Goal: Information Seeking & Learning: Learn about a topic

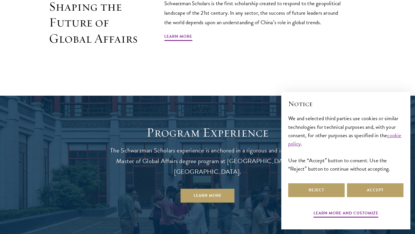
scroll to position [462, 0]
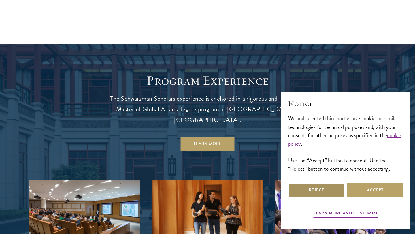
click at [331, 193] on button "Reject" at bounding box center [316, 190] width 56 height 14
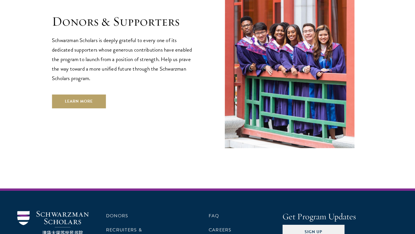
scroll to position [1674, 0]
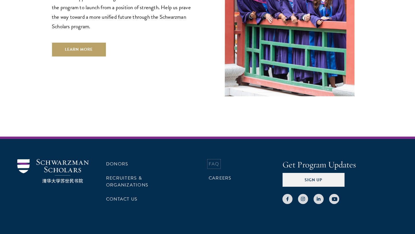
click at [213, 160] on link "FAQ" at bounding box center [213, 163] width 11 height 7
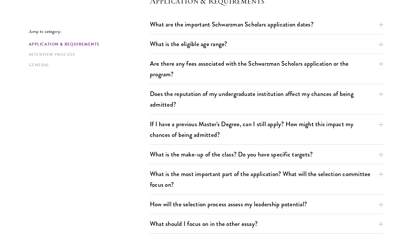
scroll to position [177, 0]
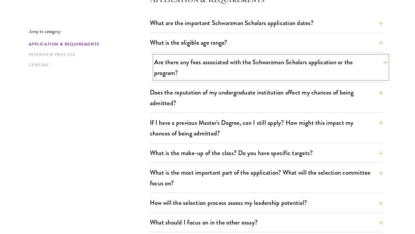
click at [243, 59] on button "Are there any fees associated with the Schwarzman Scholars application or the p…" at bounding box center [270, 68] width 233 height 24
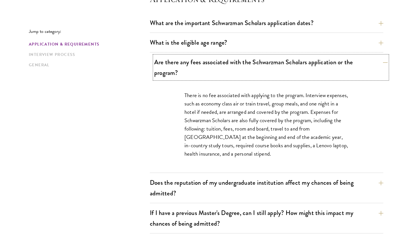
click at [243, 59] on button "Are there any fees associated with the Schwarzman Scholars application or the p…" at bounding box center [270, 68] width 233 height 24
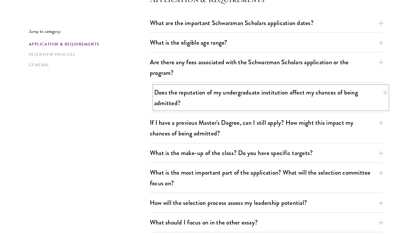
click at [239, 91] on button "Does the reputation of my undergraduate institution affect my chances of being …" at bounding box center [270, 98] width 233 height 24
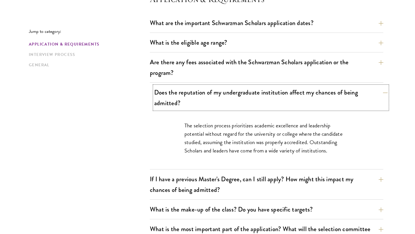
click at [239, 91] on button "Does the reputation of my undergraduate institution affect my chances of being …" at bounding box center [270, 98] width 233 height 24
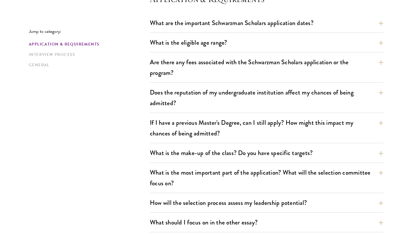
click at [184, 126] on button "If I have a previous Master's Degree, can I still apply? How might this impact …" at bounding box center [270, 128] width 233 height 24
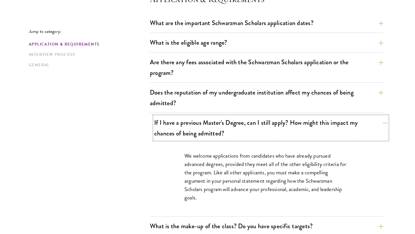
click at [184, 126] on button "If I have a previous Master's Degree, can I still apply? How might this impact …" at bounding box center [270, 128] width 233 height 24
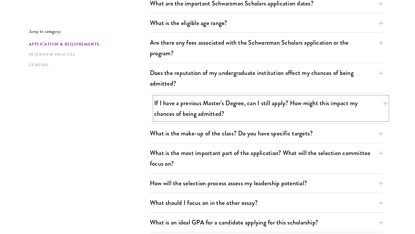
scroll to position [204, 0]
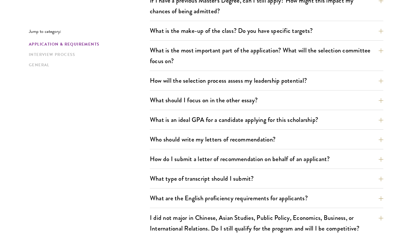
scroll to position [300, 0]
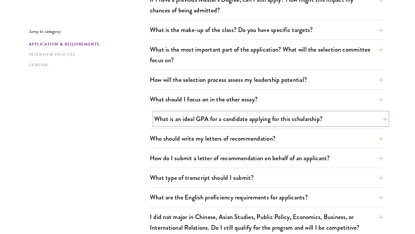
click at [181, 120] on button "What is an ideal GPA for a candidate applying for this scholarship?" at bounding box center [270, 118] width 233 height 13
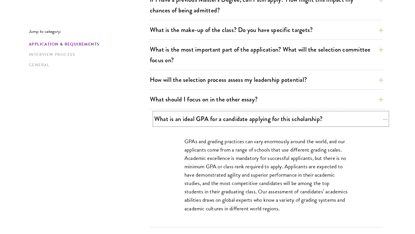
click at [181, 120] on button "What is an ideal GPA for a candidate applying for this scholarship?" at bounding box center [270, 118] width 233 height 13
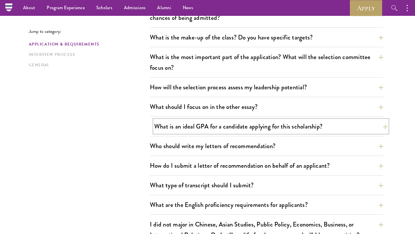
scroll to position [292, 0]
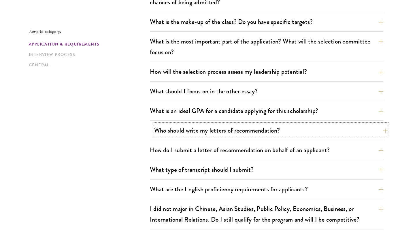
click at [194, 130] on button "Who should write my letters of recommendation?" at bounding box center [270, 130] width 233 height 13
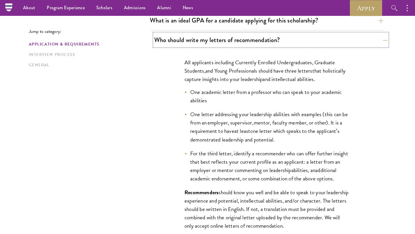
scroll to position [394, 0]
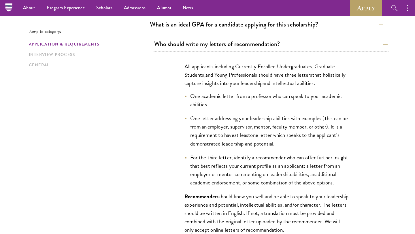
click at [175, 49] on button "Who should write my letters of recommendation?" at bounding box center [270, 43] width 233 height 13
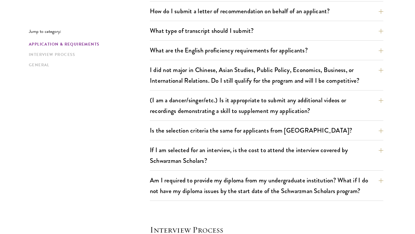
scroll to position [447, 0]
click at [180, 25] on button "What type of transcript should I submit?" at bounding box center [270, 30] width 233 height 13
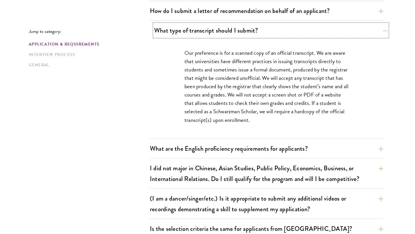
click at [180, 25] on button "What type of transcript should I submit?" at bounding box center [270, 30] width 233 height 13
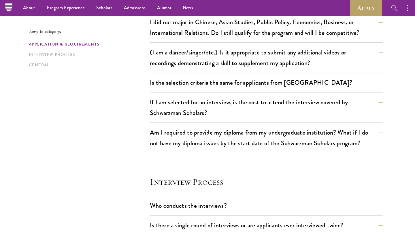
scroll to position [494, 0]
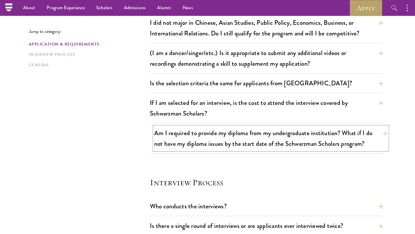
click at [179, 131] on button "Am I required to provide my diploma from my undergraduate institution? What if …" at bounding box center [270, 138] width 233 height 24
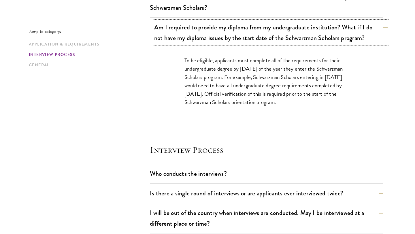
scroll to position [600, 0]
click at [197, 41] on button "Am I required to provide my diploma from my undergraduate institution? What if …" at bounding box center [270, 32] width 233 height 24
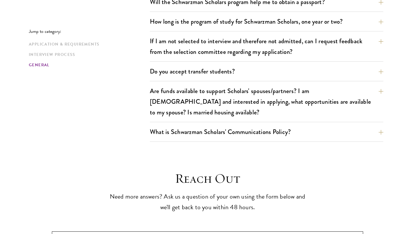
scroll to position [931, 0]
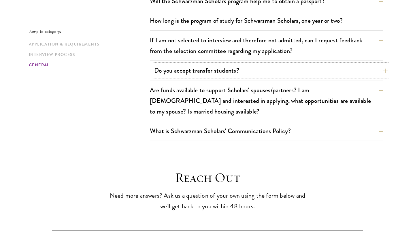
click at [195, 64] on button "Do you accept transfer students?" at bounding box center [270, 70] width 233 height 13
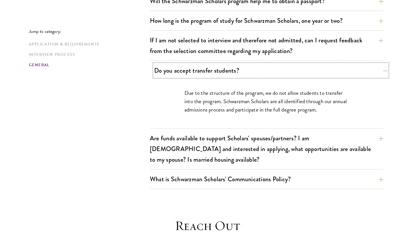
click at [195, 64] on button "Do you accept transfer students?" at bounding box center [270, 70] width 233 height 13
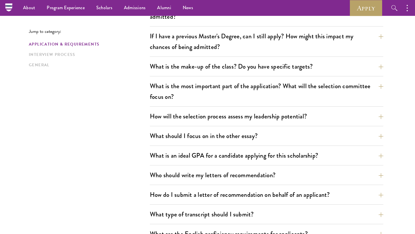
scroll to position [263, 0]
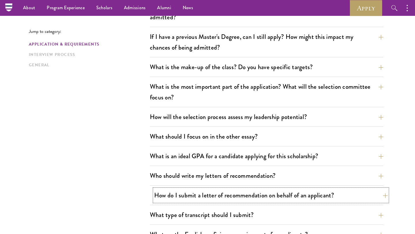
click at [188, 196] on button "How do I submit a letter of recommendation on behalf of an applicant?" at bounding box center [270, 195] width 233 height 13
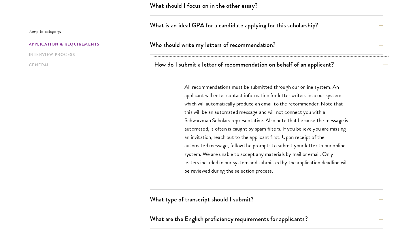
scroll to position [395, 0]
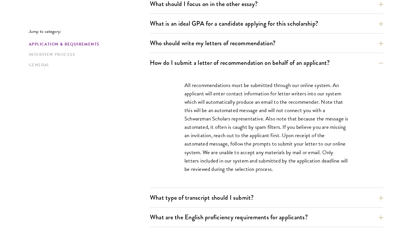
click at [166, 130] on div "All recommendations must be submitted through our online system. An applicant w…" at bounding box center [266, 129] width 233 height 115
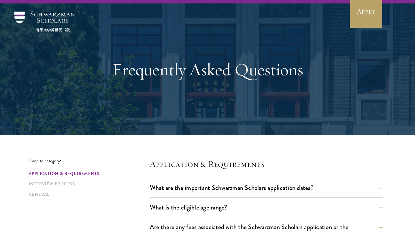
scroll to position [13, 0]
click at [54, 189] on div "Application & Requirements Interview Process General" at bounding box center [89, 183] width 121 height 27
click at [54, 187] on div "Application & Requirements Interview Process General" at bounding box center [89, 183] width 121 height 27
click at [55, 183] on link "Interview Process" at bounding box center [87, 184] width 117 height 6
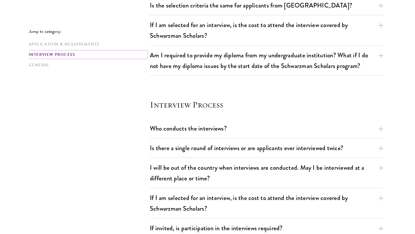
scroll to position [757, 0]
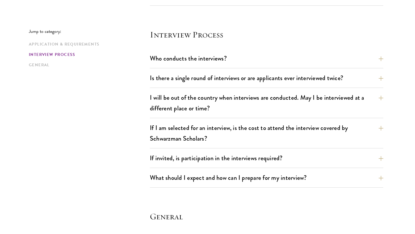
click at [129, 29] on p "Jump to category:" at bounding box center [89, 31] width 121 height 5
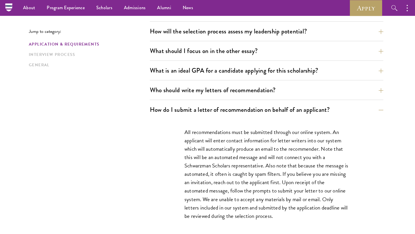
scroll to position [348, 0]
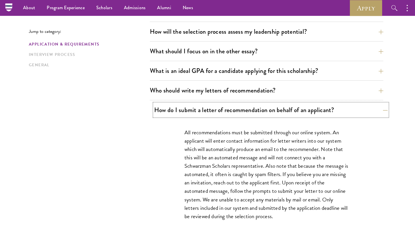
click at [164, 109] on button "How do I submit a letter of recommendation on behalf of an applicant?" at bounding box center [270, 109] width 233 height 13
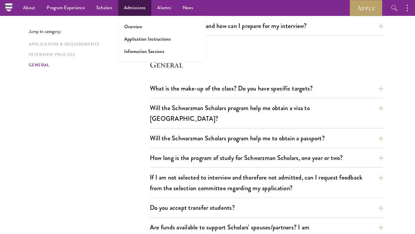
scroll to position [757, 0]
